Goal: Browse casually

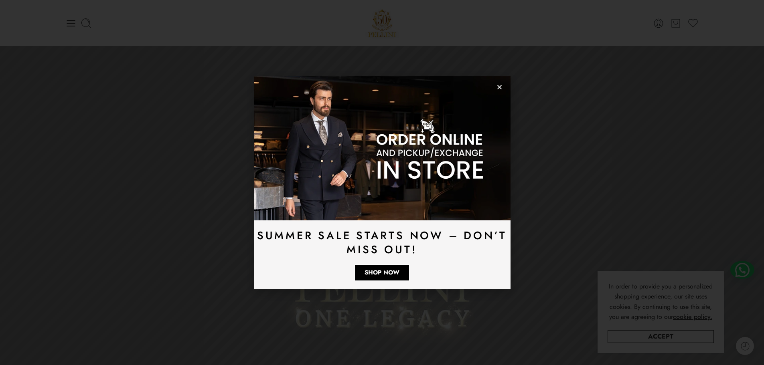
click at [497, 89] on icon "Close" at bounding box center [499, 87] width 6 height 6
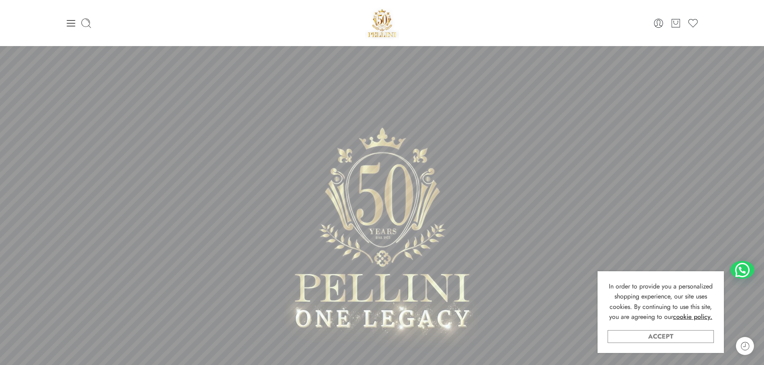
click at [677, 338] on link "Accept" at bounding box center [660, 336] width 106 height 13
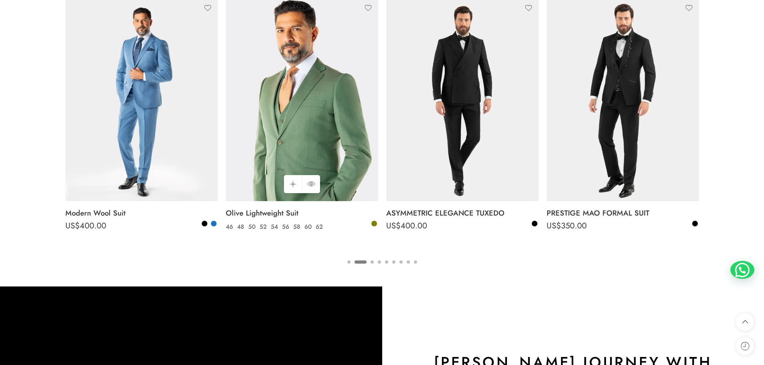
scroll to position [1283, 0]
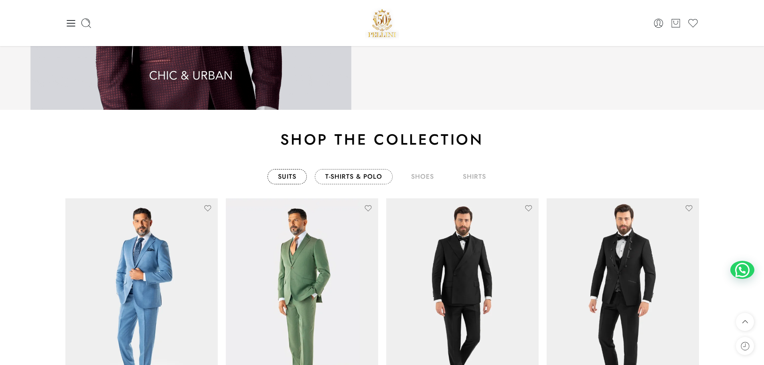
click at [367, 172] on link "T-Shirts & Polo" at bounding box center [354, 176] width 78 height 15
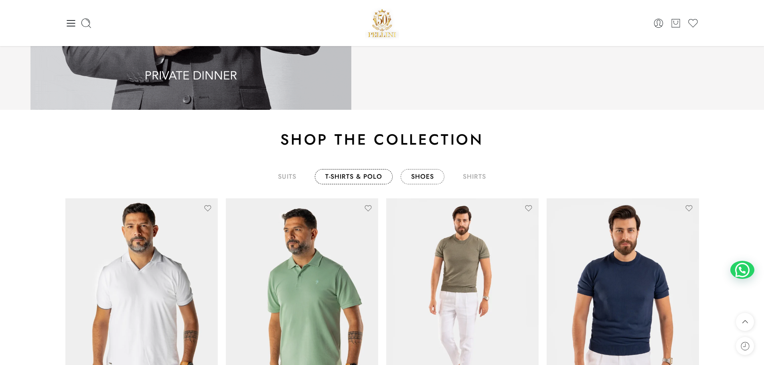
click at [431, 174] on link "shoes" at bounding box center [422, 176] width 44 height 15
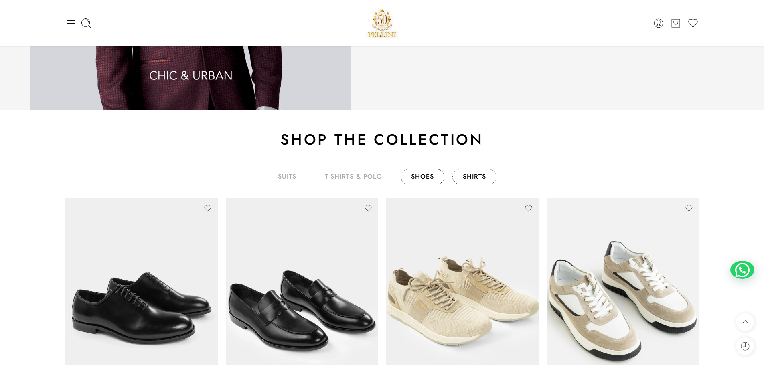
click at [469, 171] on link "shirts" at bounding box center [474, 176] width 44 height 15
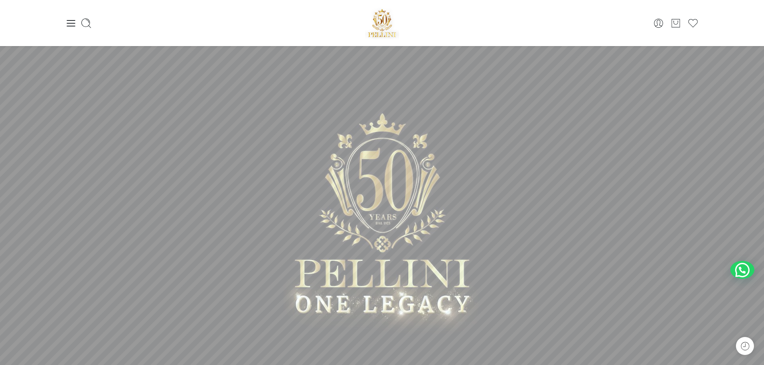
scroll to position [0, 0]
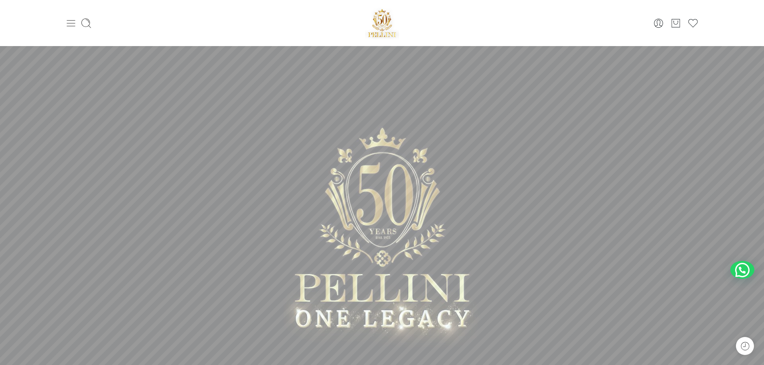
click at [70, 24] on icon at bounding box center [70, 23] width 11 height 11
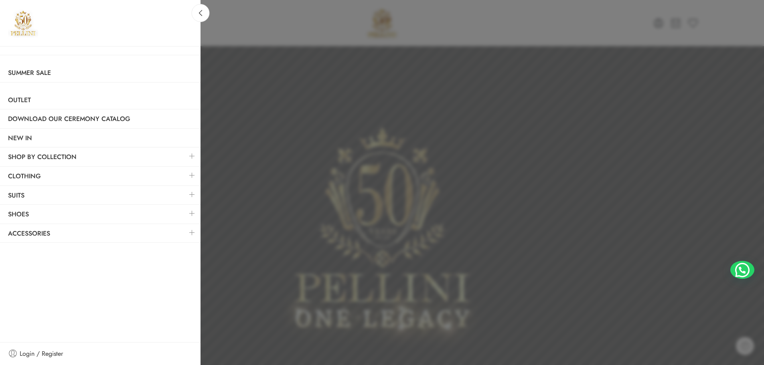
click at [438, 37] on div at bounding box center [382, 182] width 764 height 365
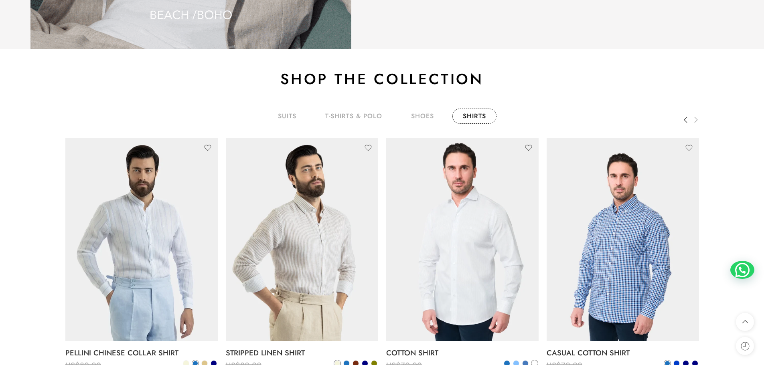
scroll to position [1363, 0]
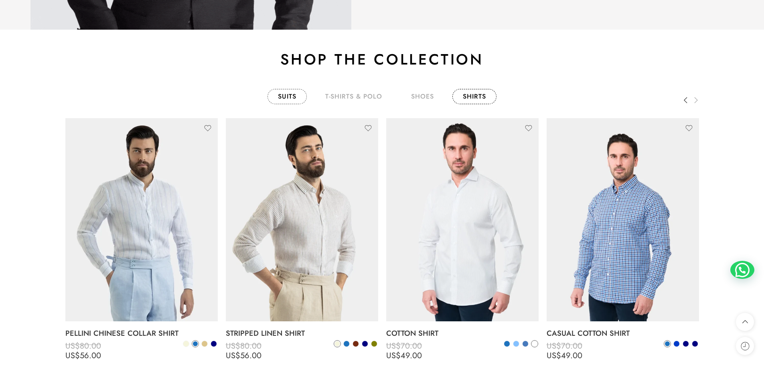
click at [291, 97] on link "Suits" at bounding box center [286, 96] width 39 height 15
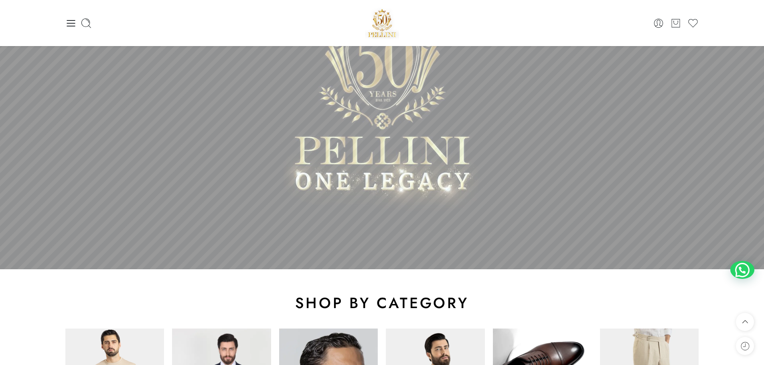
scroll to position [0, 0]
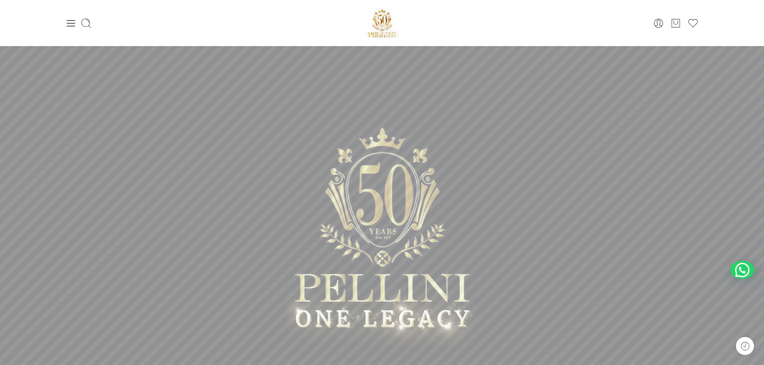
click at [375, 16] on img at bounding box center [382, 23] width 34 height 34
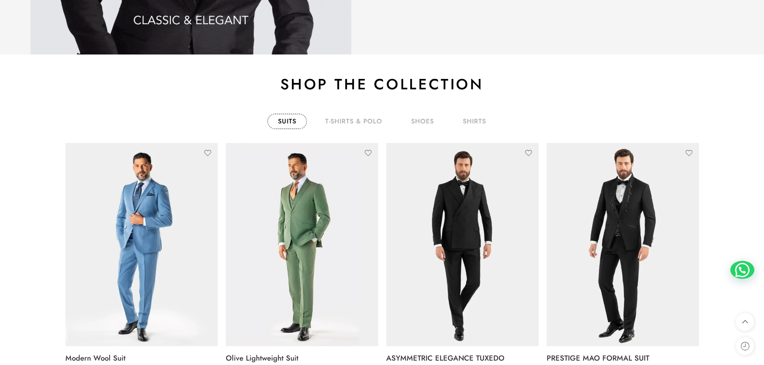
scroll to position [1403, 0]
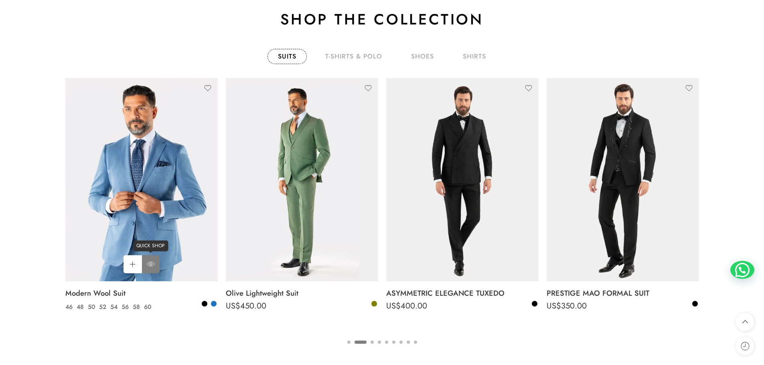
click at [154, 262] on icon at bounding box center [151, 264] width 8 height 14
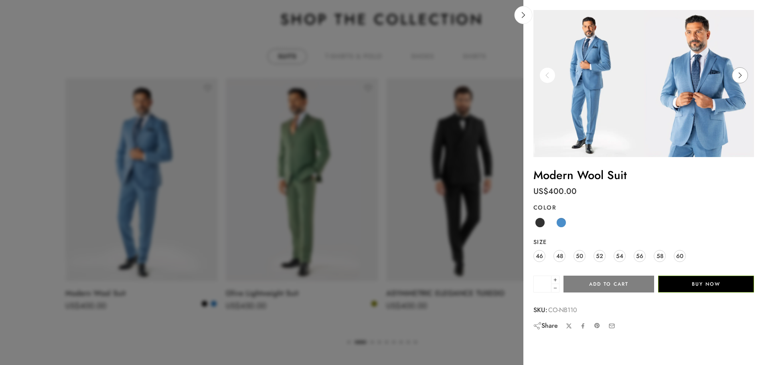
click at [745, 75] on icon at bounding box center [739, 75] width 15 height 16
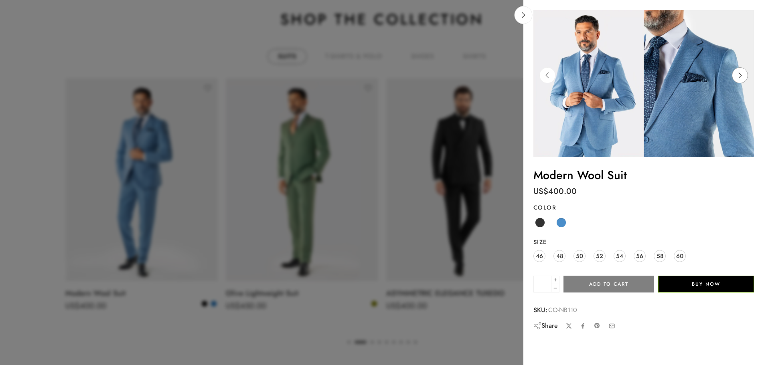
click at [745, 75] on icon at bounding box center [739, 75] width 15 height 16
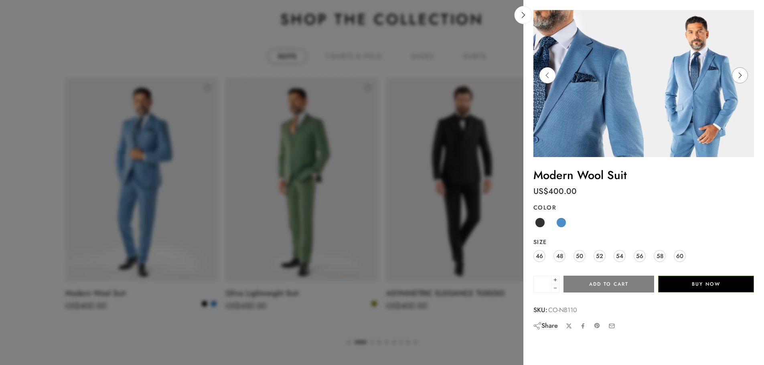
click at [745, 75] on icon at bounding box center [739, 75] width 15 height 16
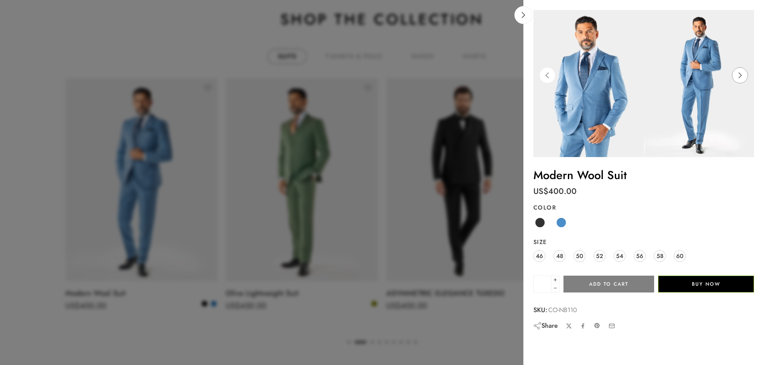
click at [745, 75] on icon at bounding box center [739, 75] width 15 height 16
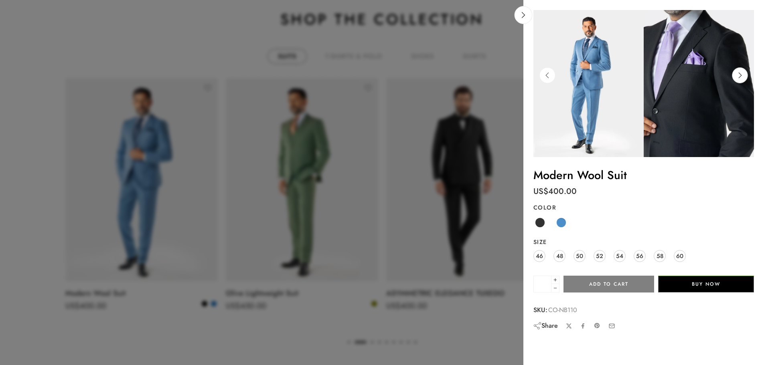
click at [745, 75] on icon at bounding box center [739, 75] width 15 height 16
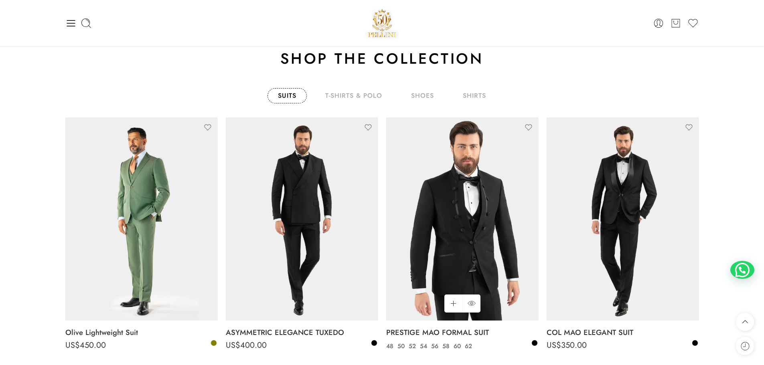
scroll to position [1363, 0]
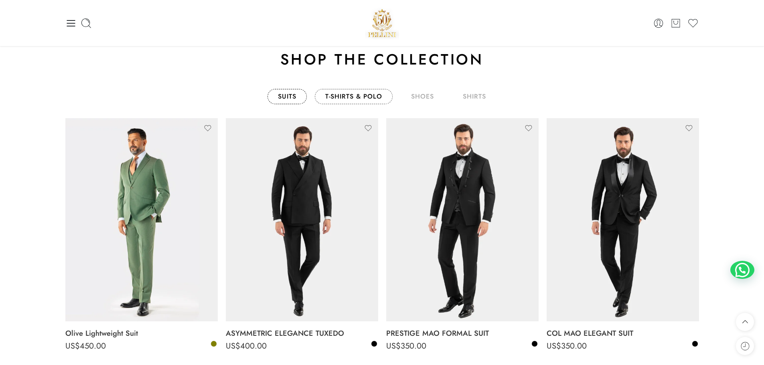
click at [377, 99] on link "T-Shirts & Polo" at bounding box center [354, 96] width 78 height 15
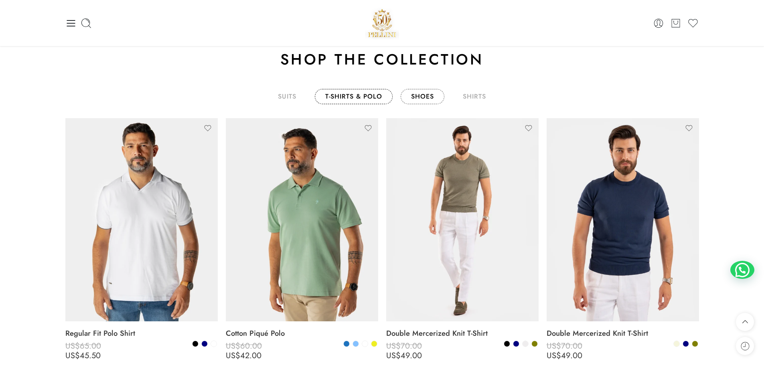
click at [427, 99] on link "shoes" at bounding box center [422, 96] width 44 height 15
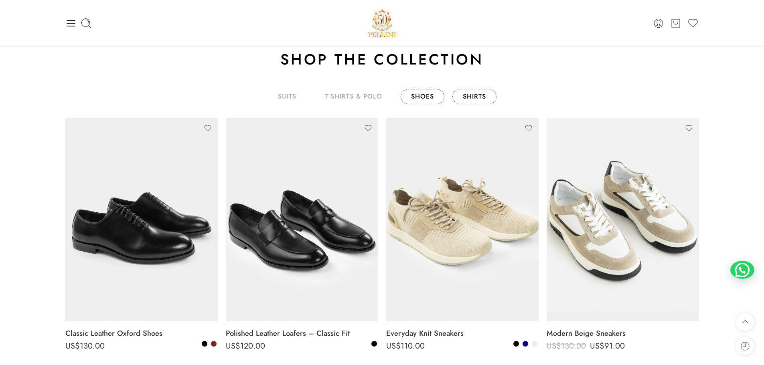
click at [474, 98] on link "shirts" at bounding box center [474, 96] width 44 height 15
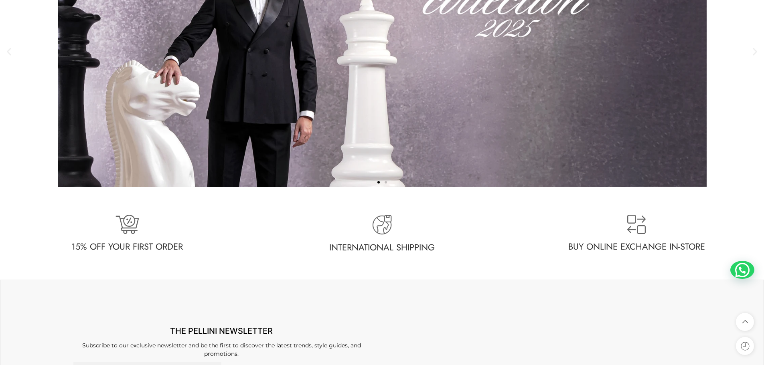
scroll to position [2085, 0]
